Goal: Task Accomplishment & Management: Complete application form

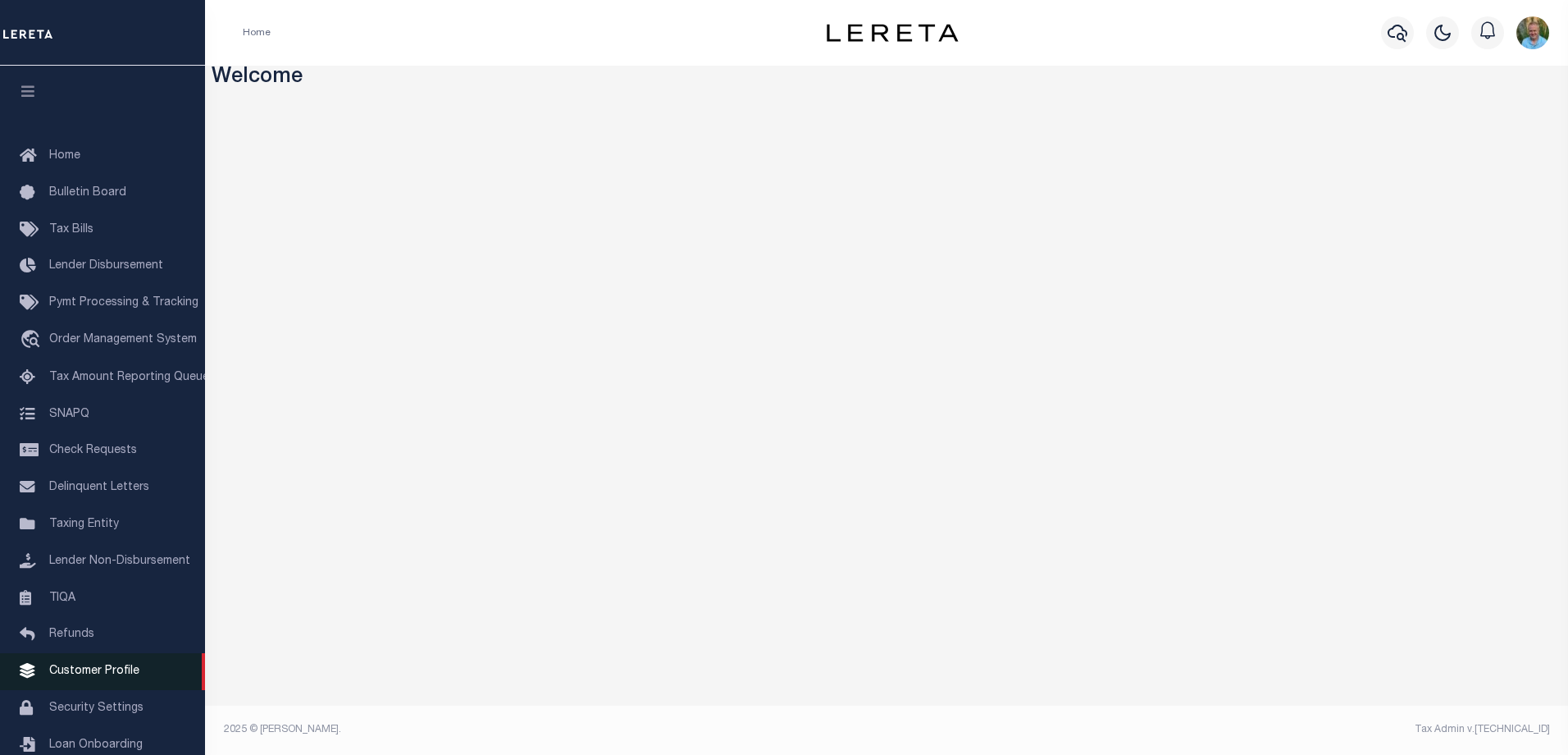
click at [79, 674] on span "Customer Profile" at bounding box center [94, 671] width 90 height 12
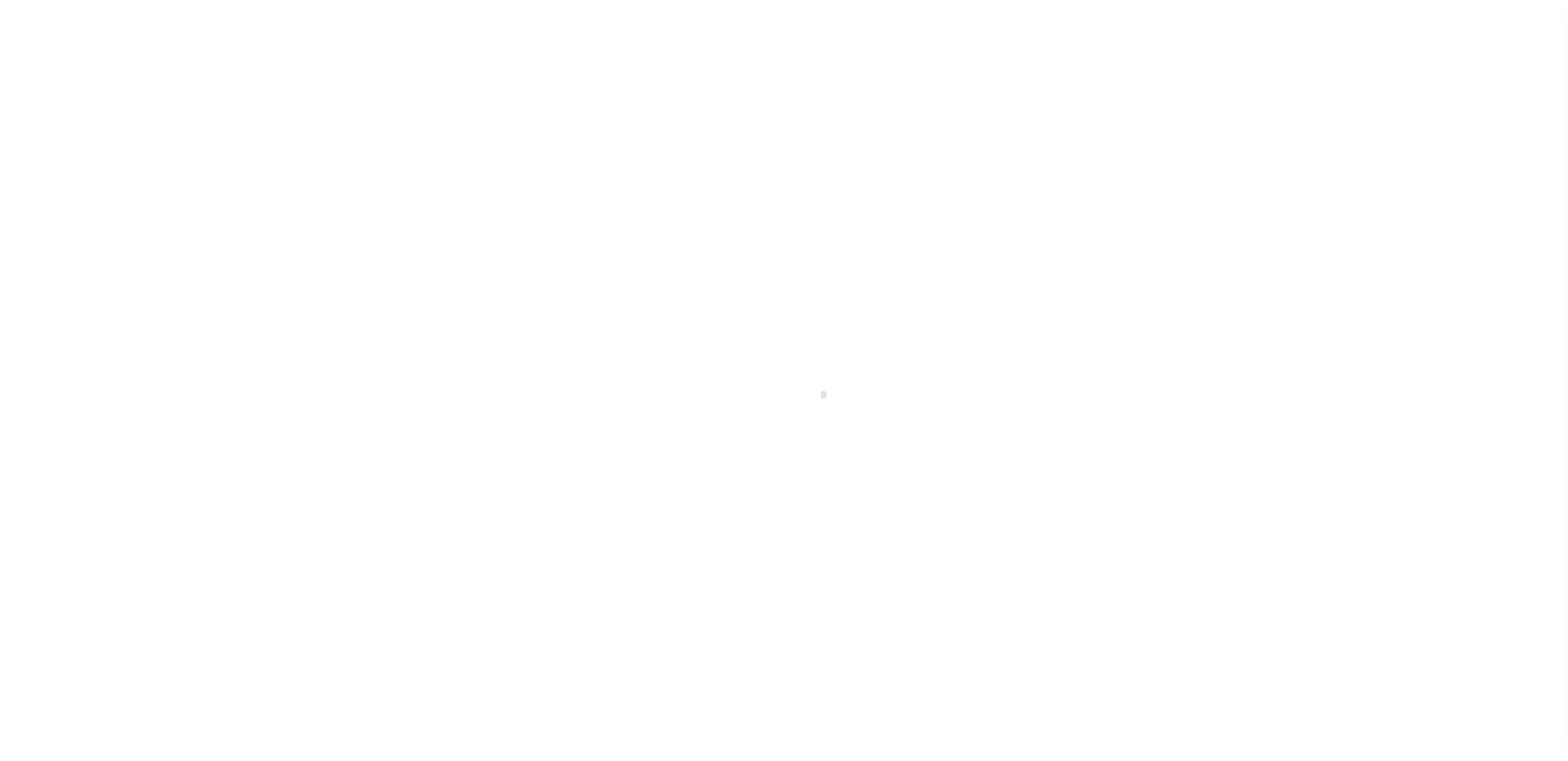
scroll to position [45, 0]
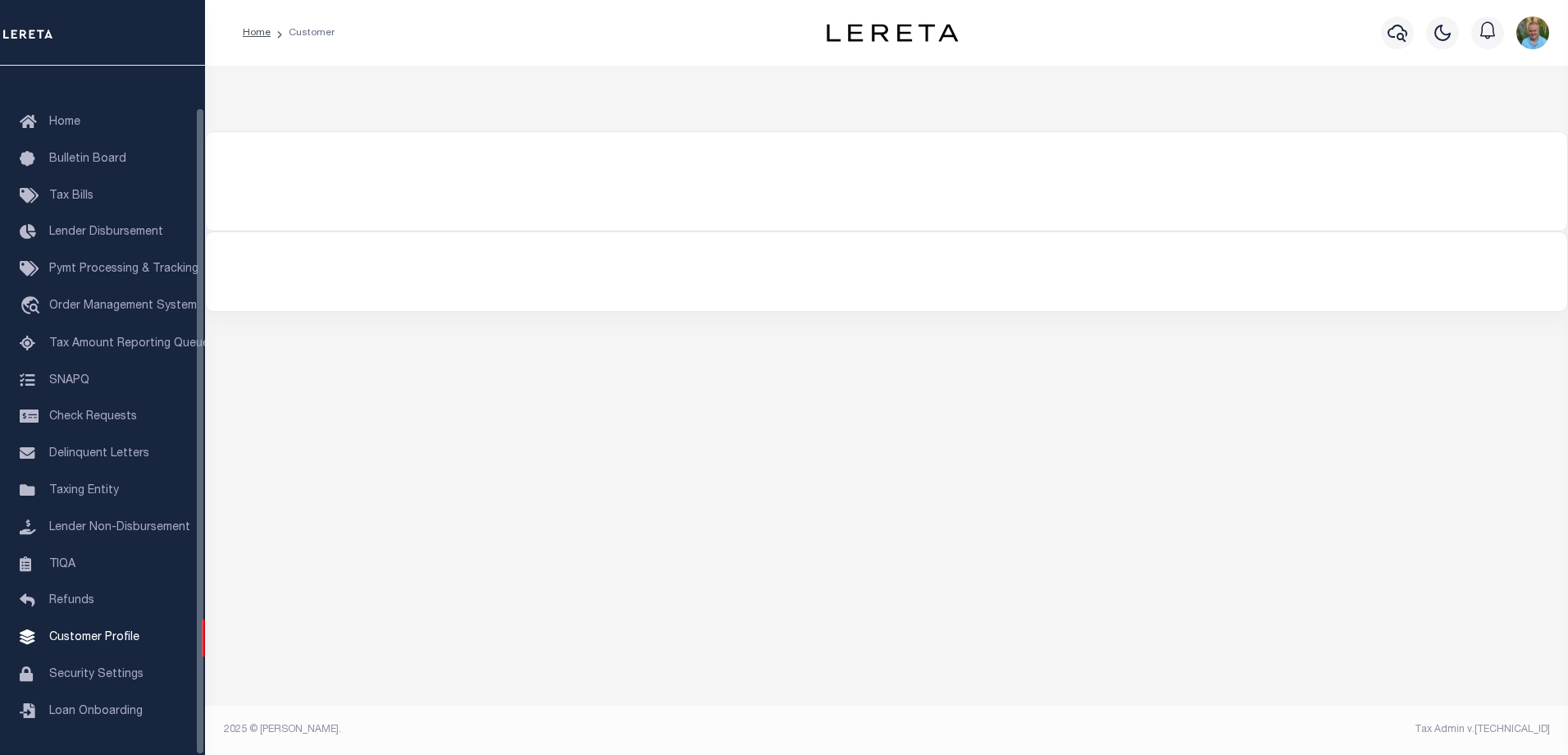
type input "lima"
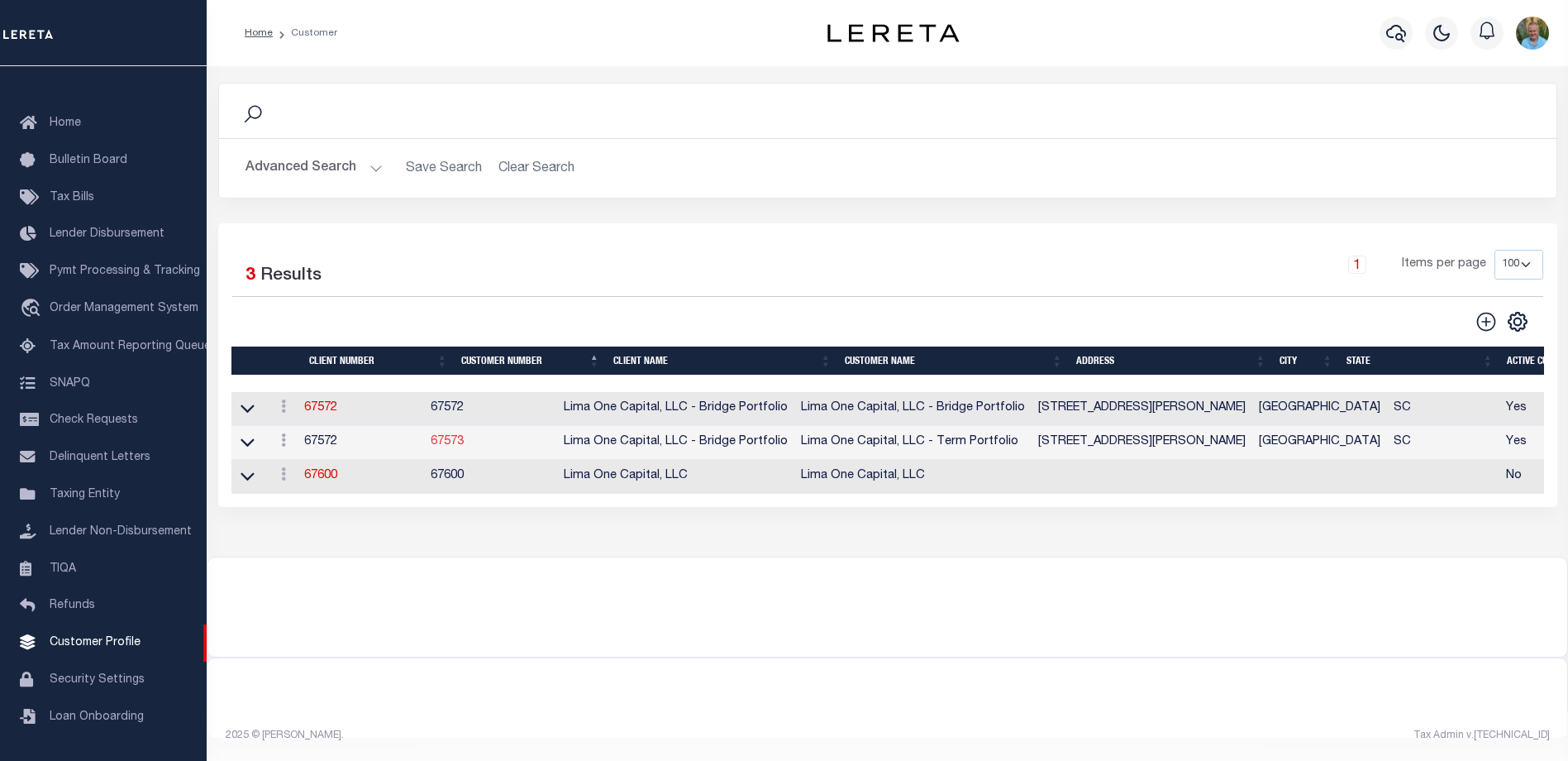
click at [463, 444] on link "67573" at bounding box center [447, 442] width 33 height 12
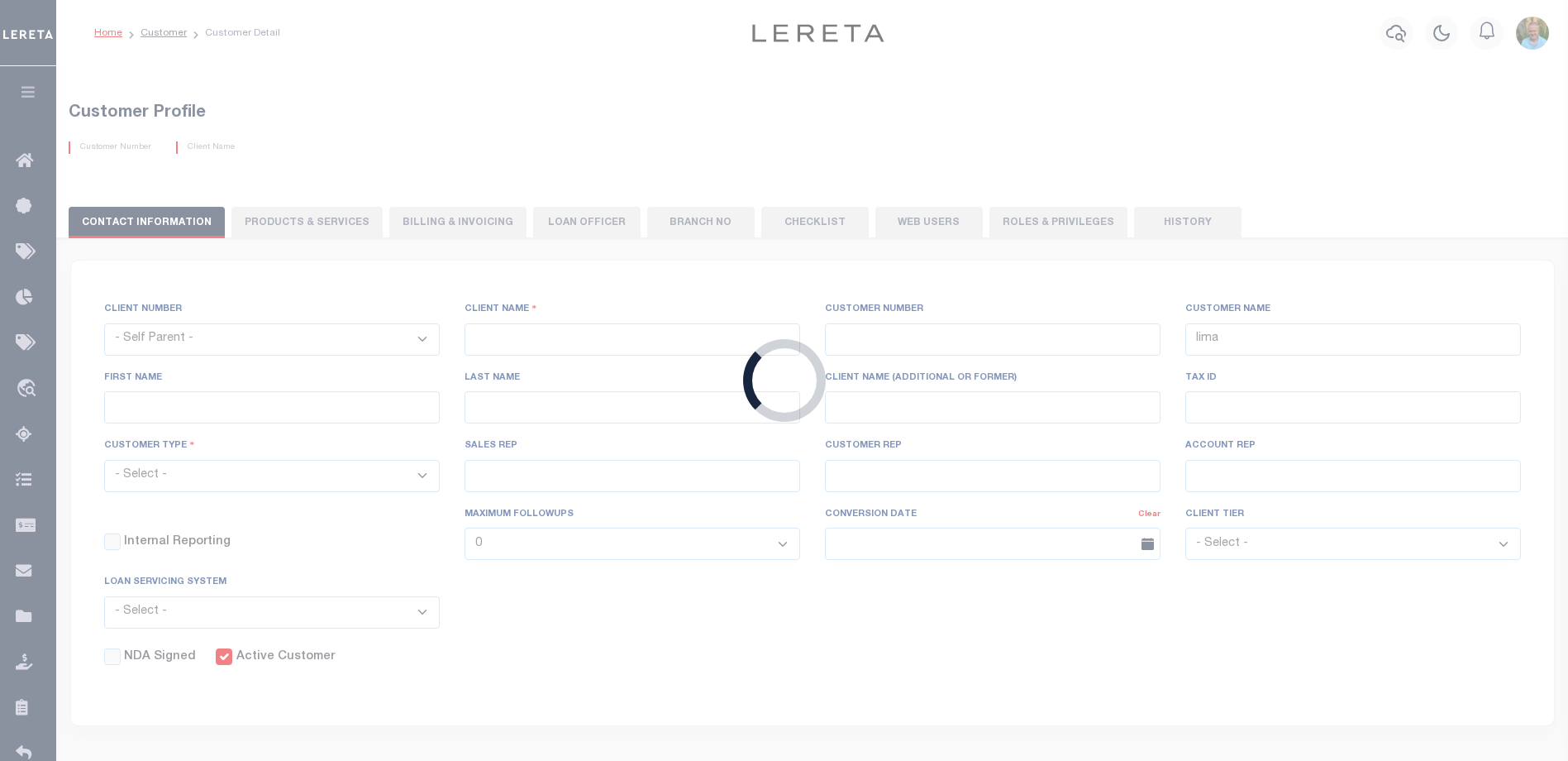
select select "2284"
type input "Lima One Capital, LLC - Bridge Portfolio"
type input "67573"
type input "Lima One Capital, LLC - Term Portfolio"
type input "[PERSON_NAME]"
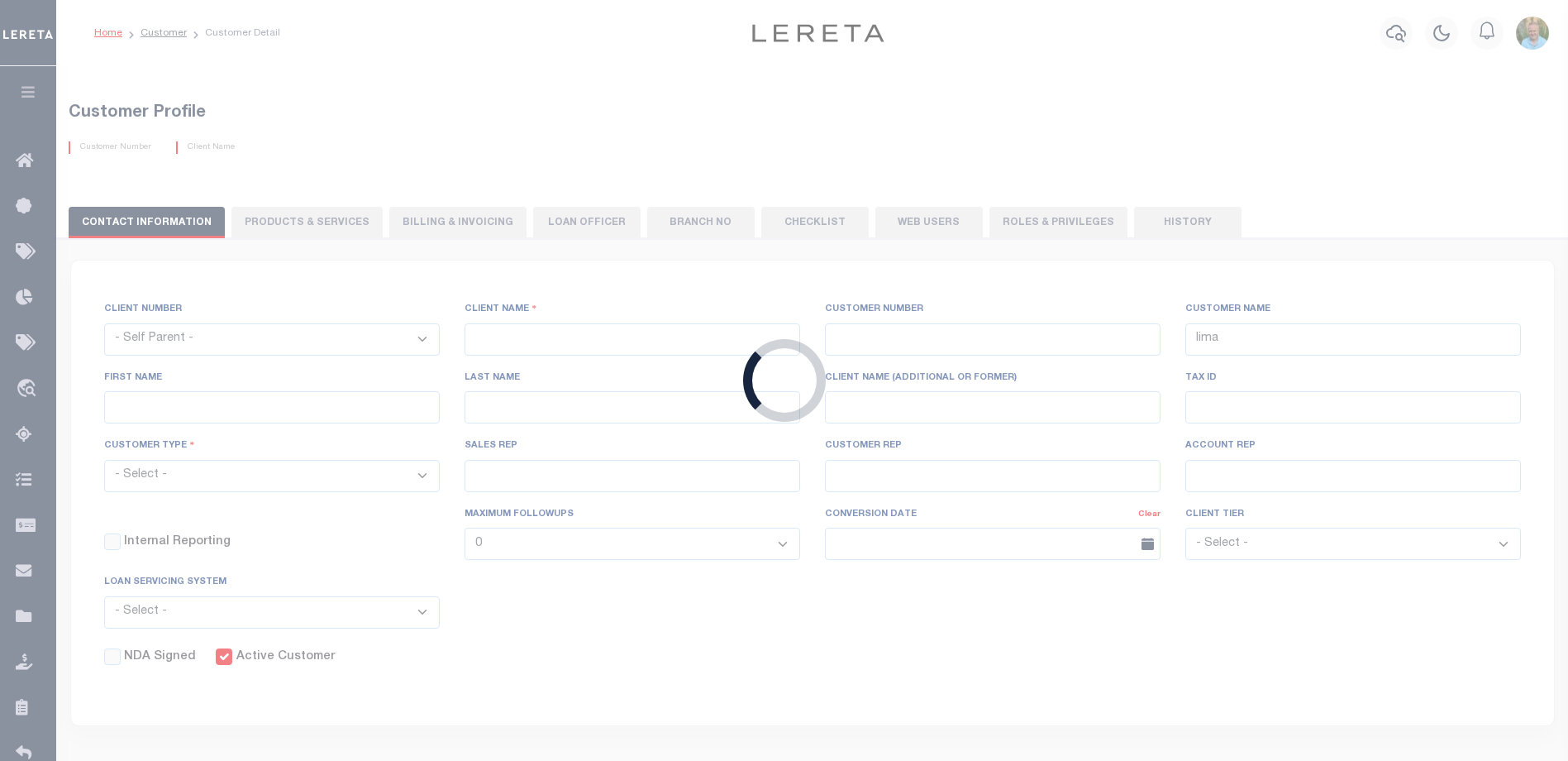
type input "[PERSON_NAME]"
type input "Term Portfolio"
select select "Residential"
type input "[PERSON_NAME]"
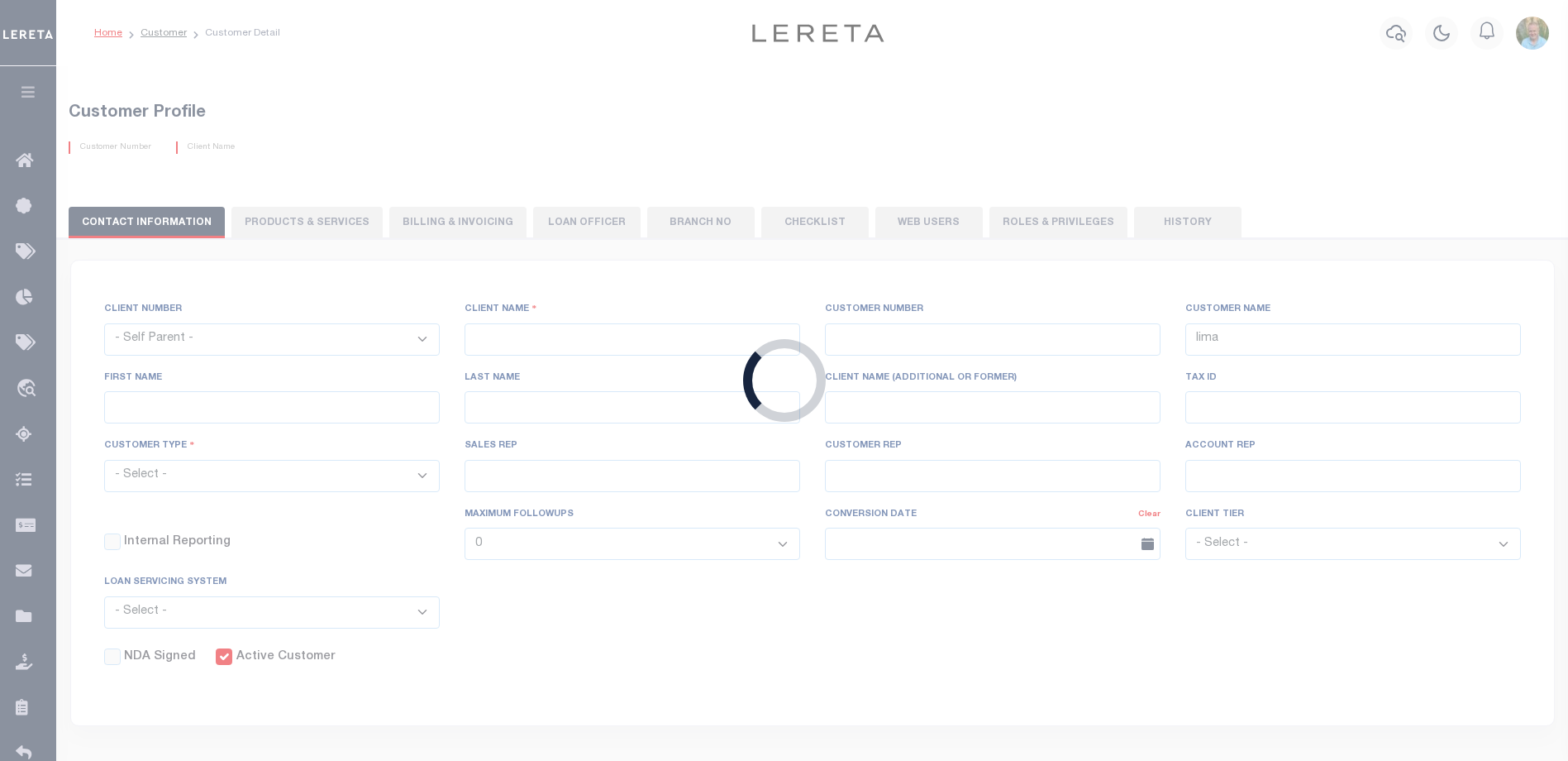
select select "Tier 3"
select select "OTH"
checkbox input "true"
select select
checkbox input "true"
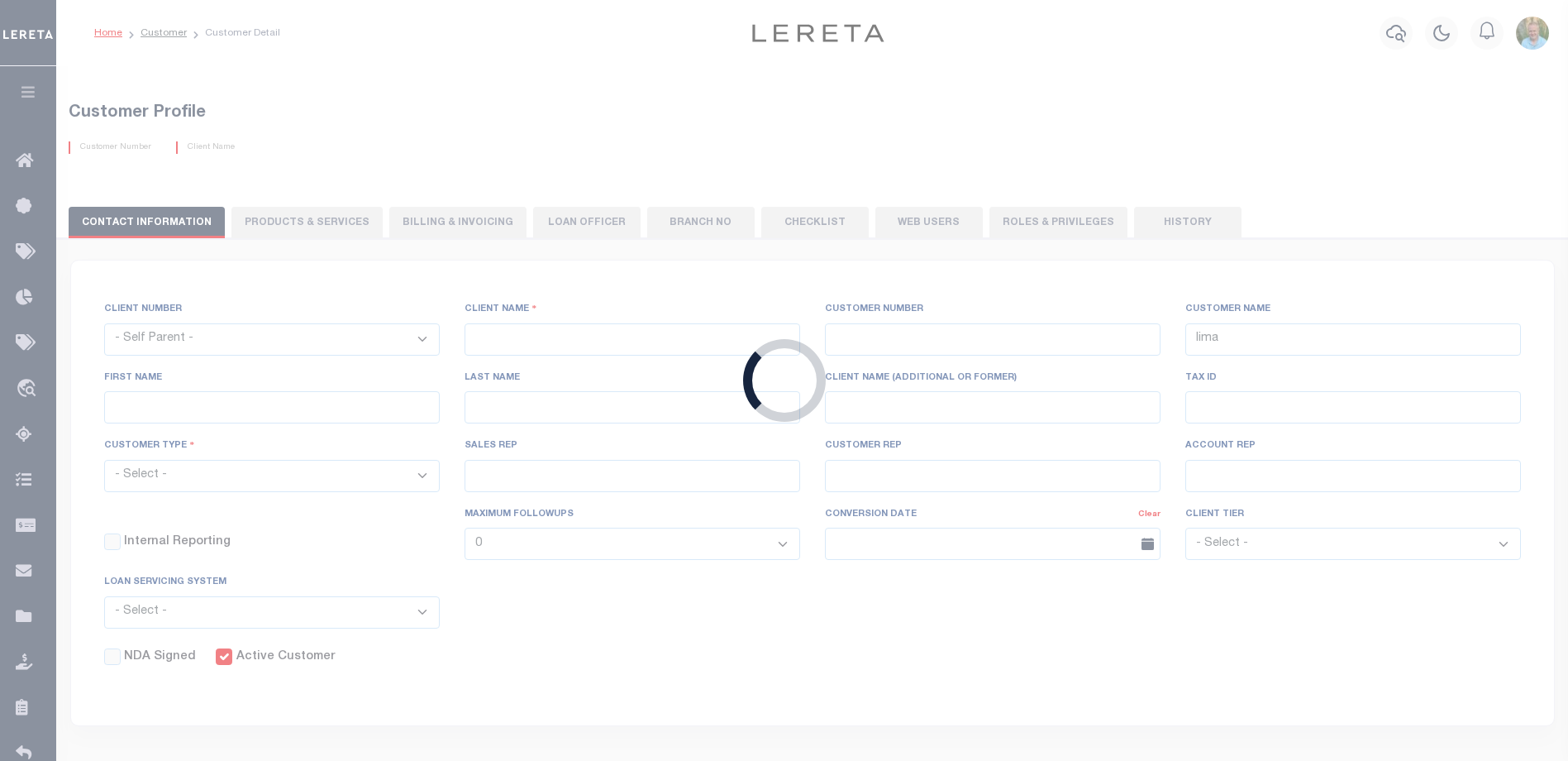
checkbox input "true"
type textarea "Bridge loans held by customer up to 24 months - $45.00 per loan Bridge loans he…"
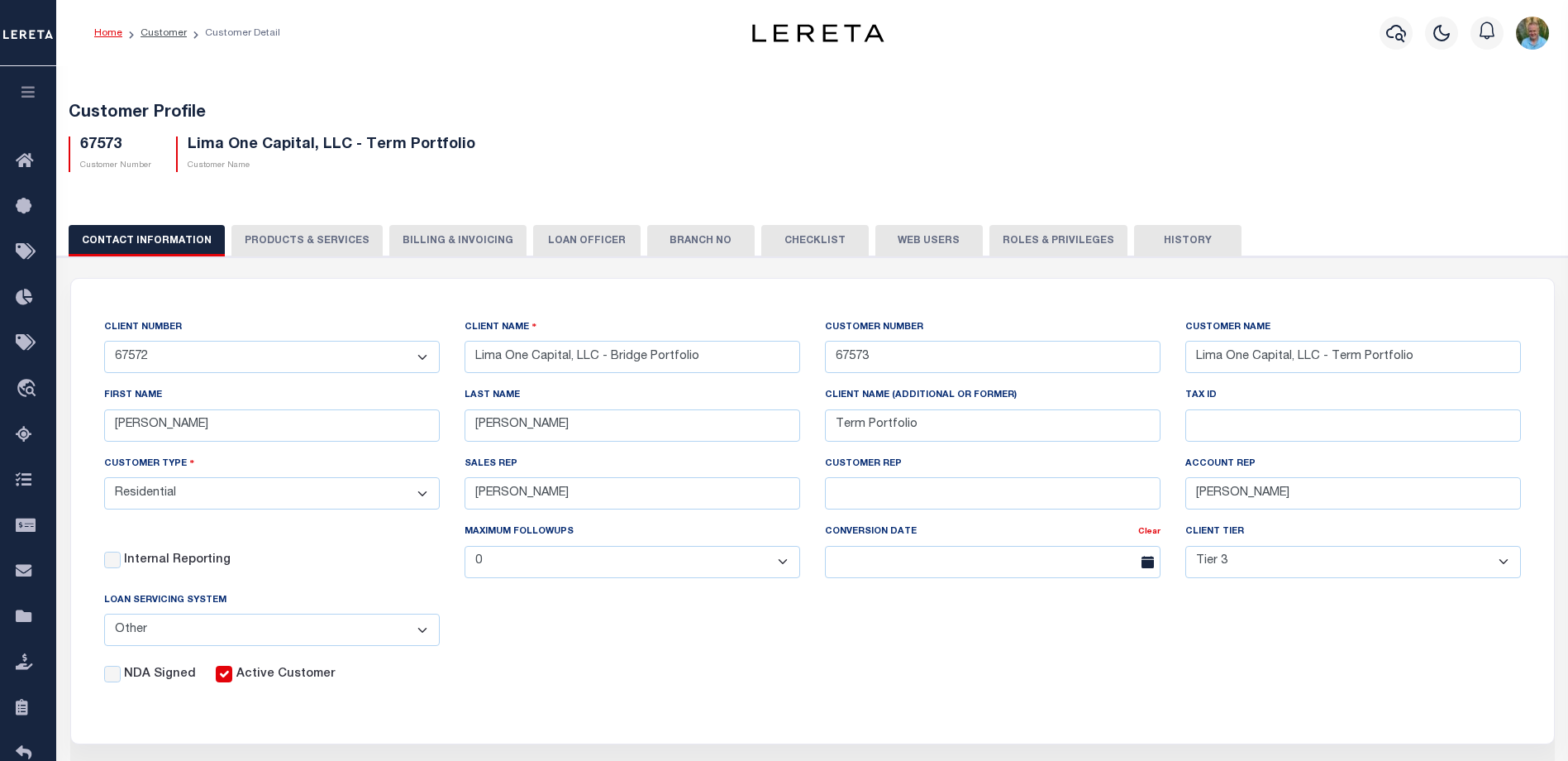
click at [325, 240] on button "PRODUCTS & SERVICES" at bounding box center [306, 241] width 151 height 31
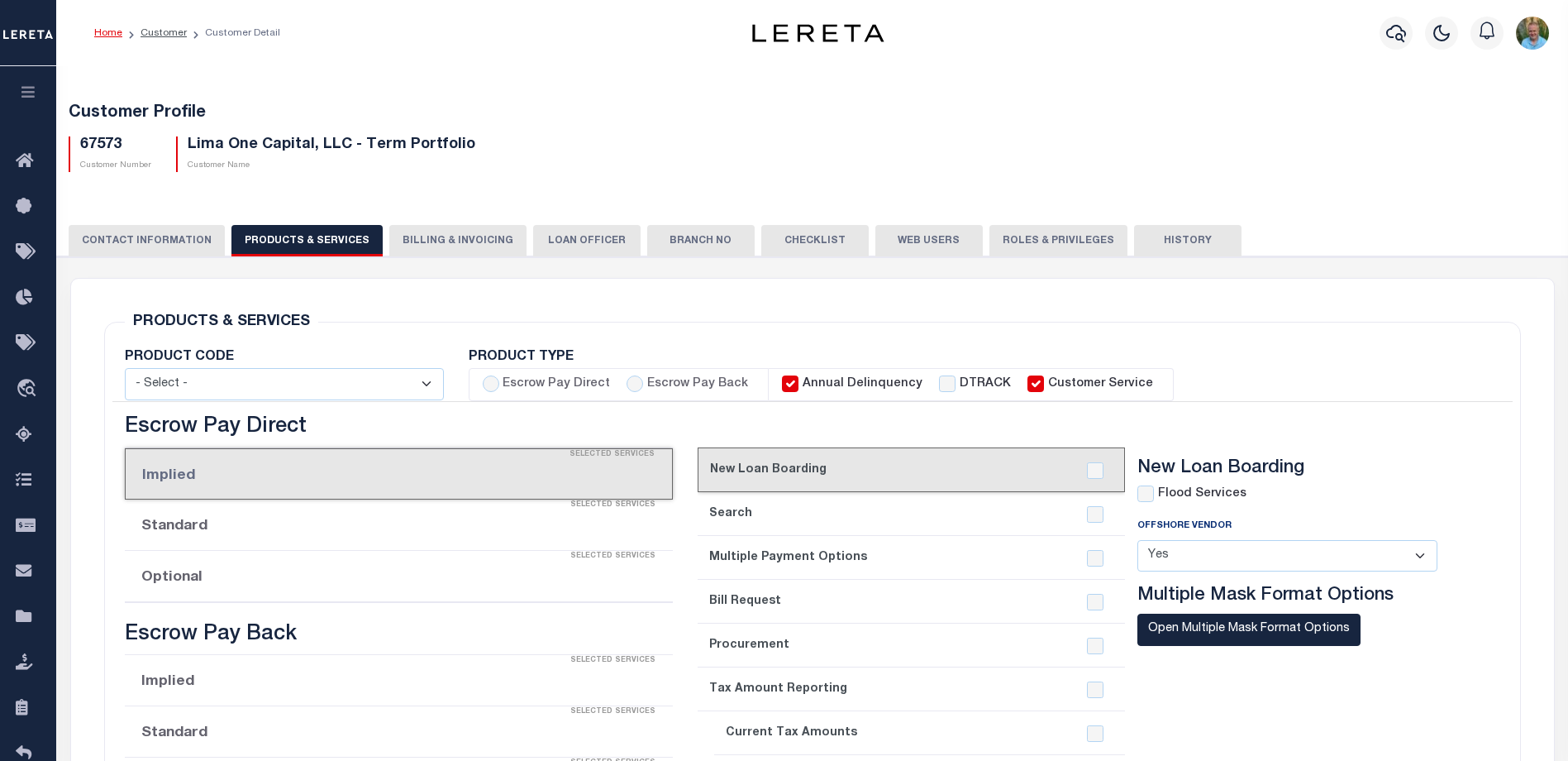
select select "STX"
radio input "true"
checkbox input "true"
type textarea "Bridge loans held by customer up to 24 months - $45.00 per loan Bridge loans he…"
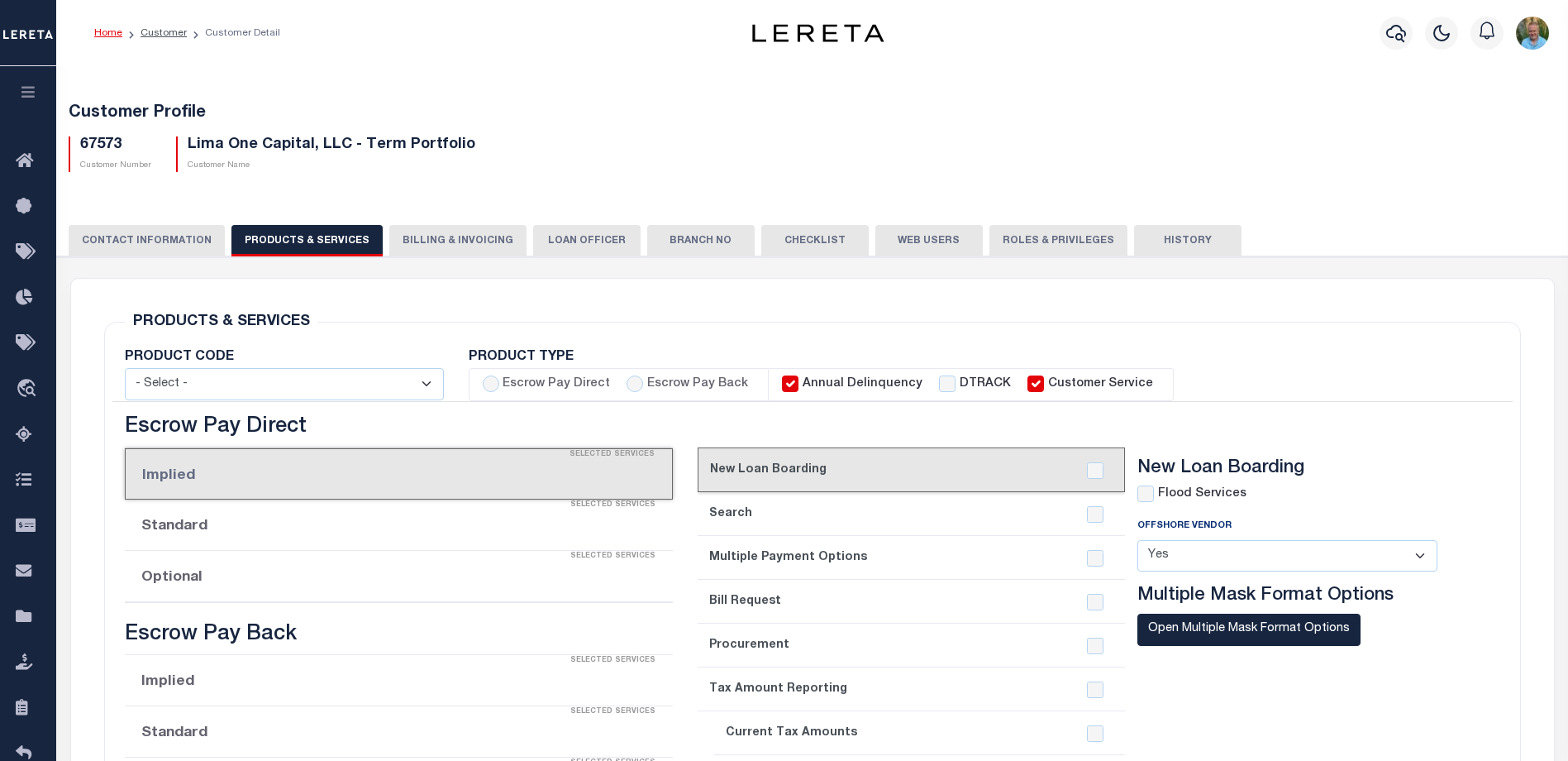
checkbox input "true"
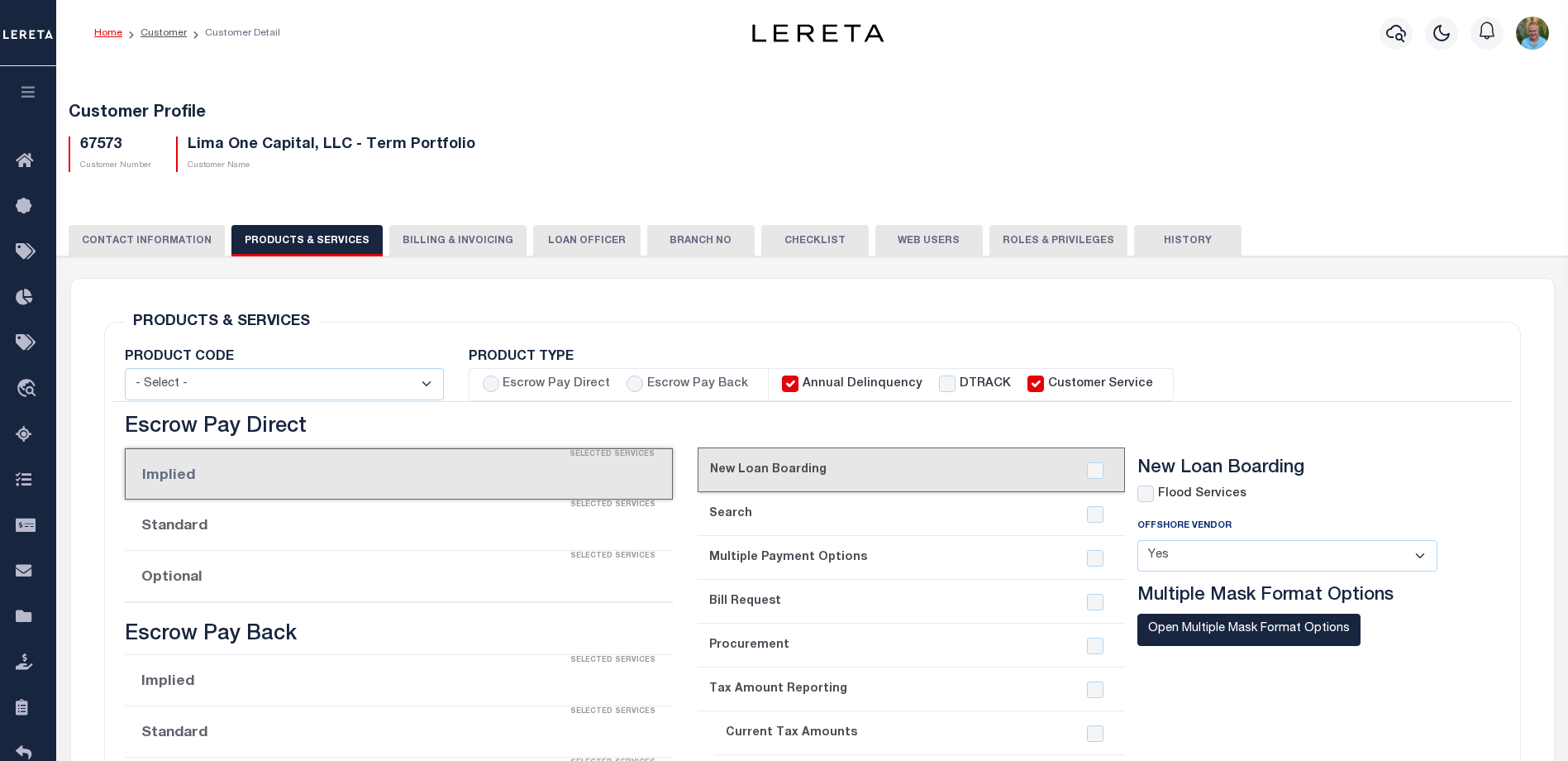
checkbox input "true"
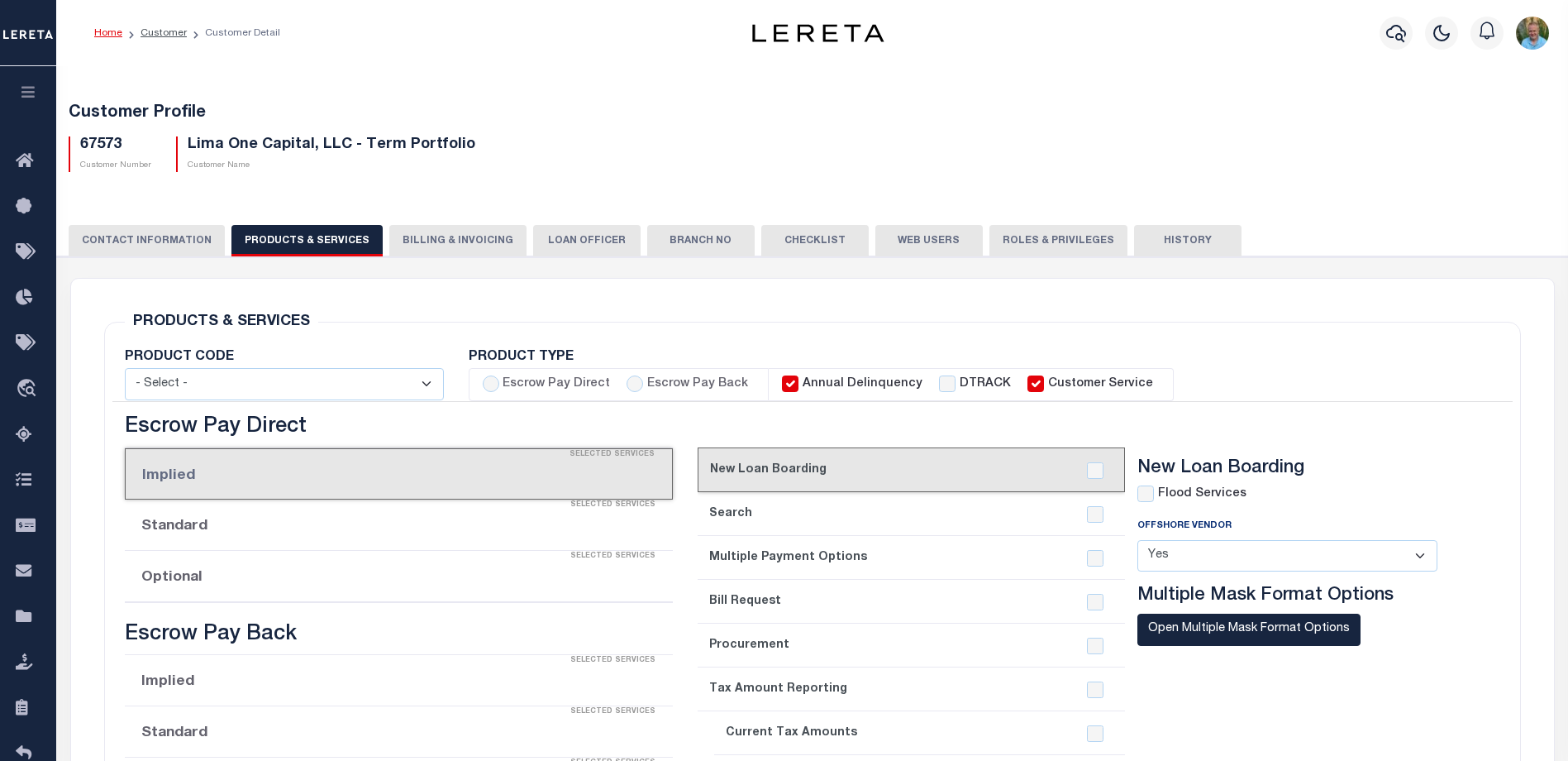
checkbox input "true"
